Goal: Navigation & Orientation: Go to known website

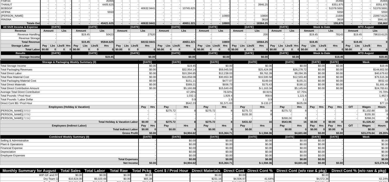
scroll to position [1153, 0]
